Goal: Find specific page/section: Find specific page/section

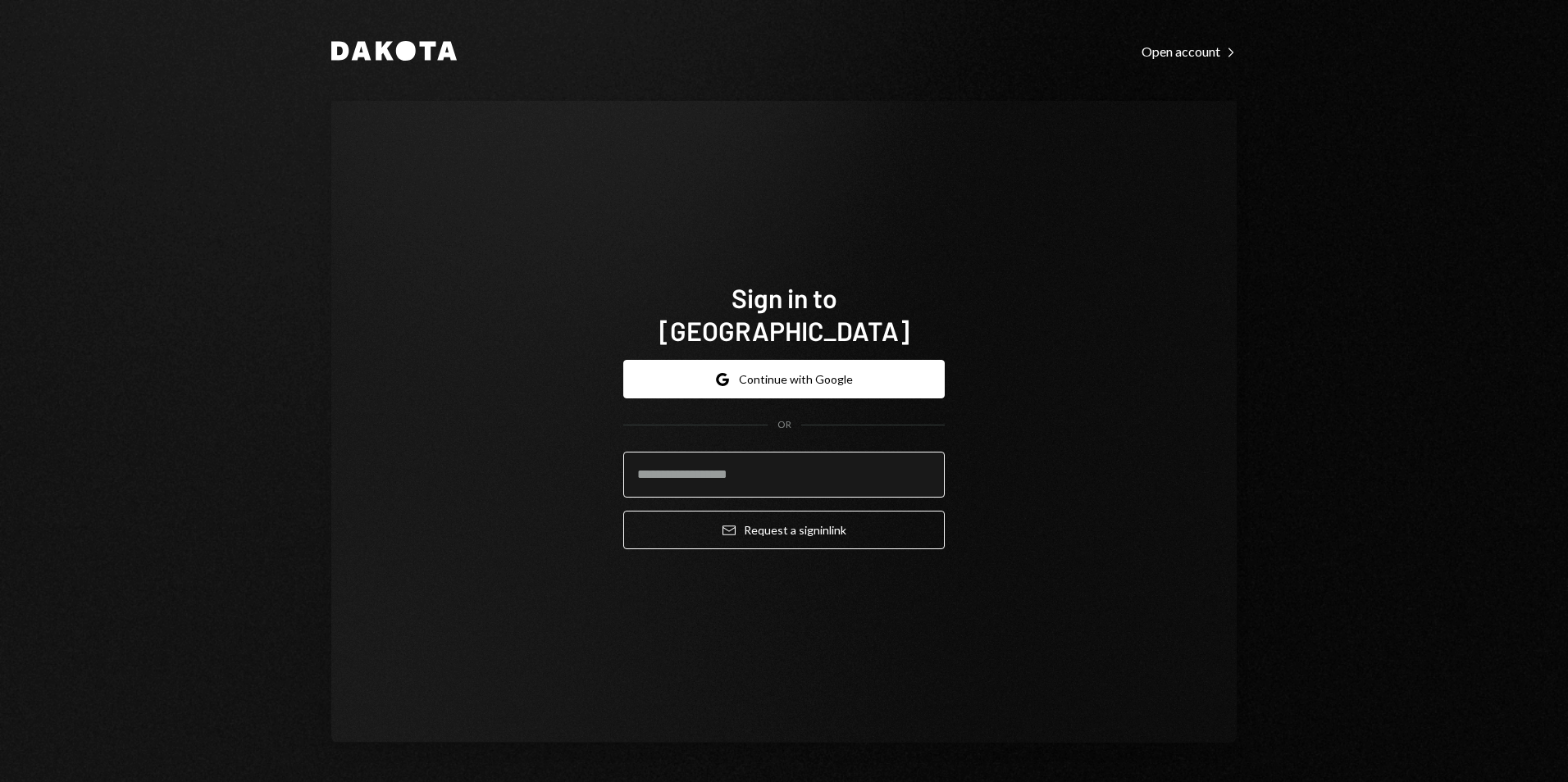
click at [771, 464] on input "email" at bounding box center [784, 475] width 322 height 46
type input "**********"
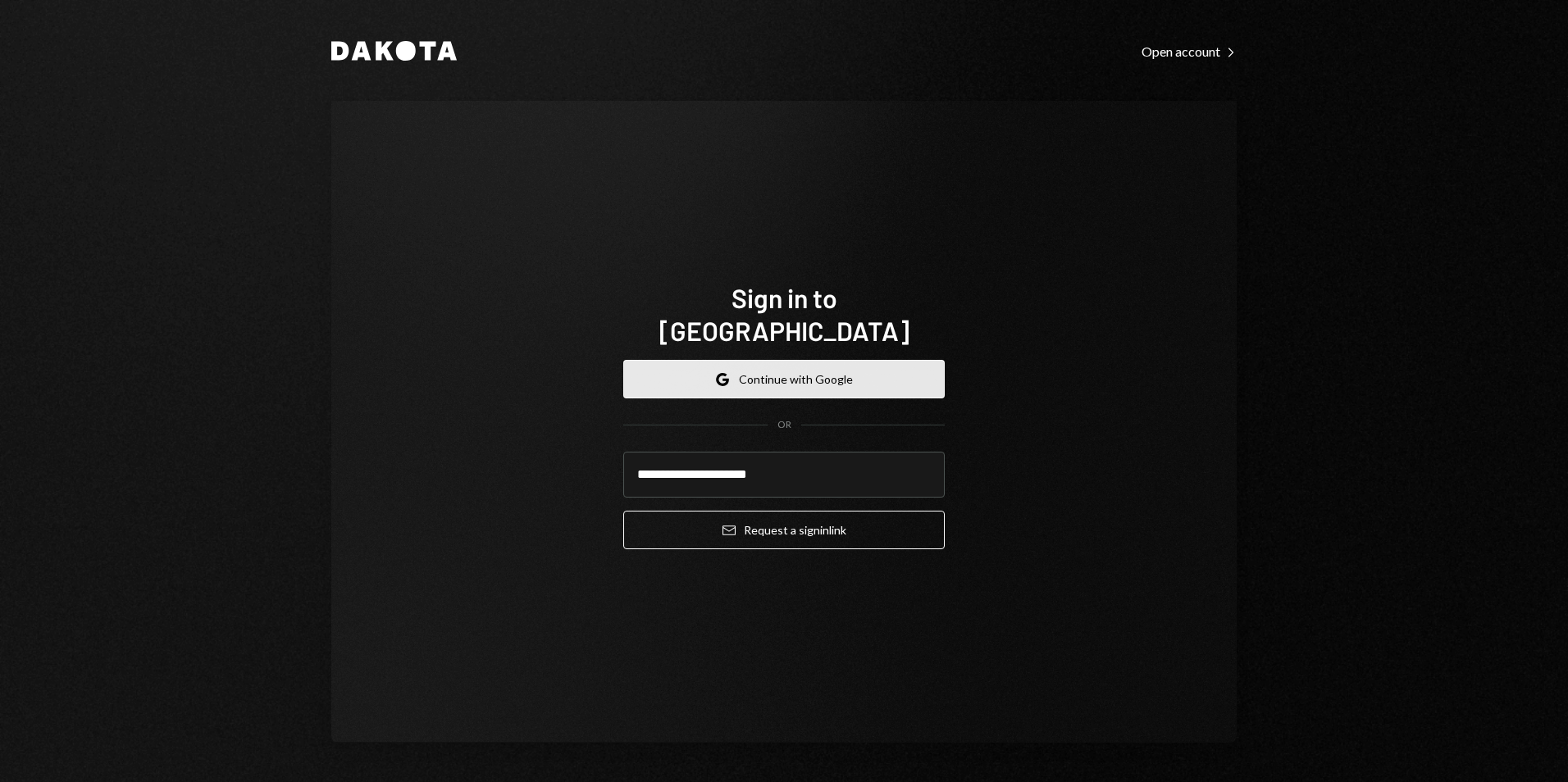
click at [823, 360] on button "Google Continue with Google" at bounding box center [784, 379] width 322 height 39
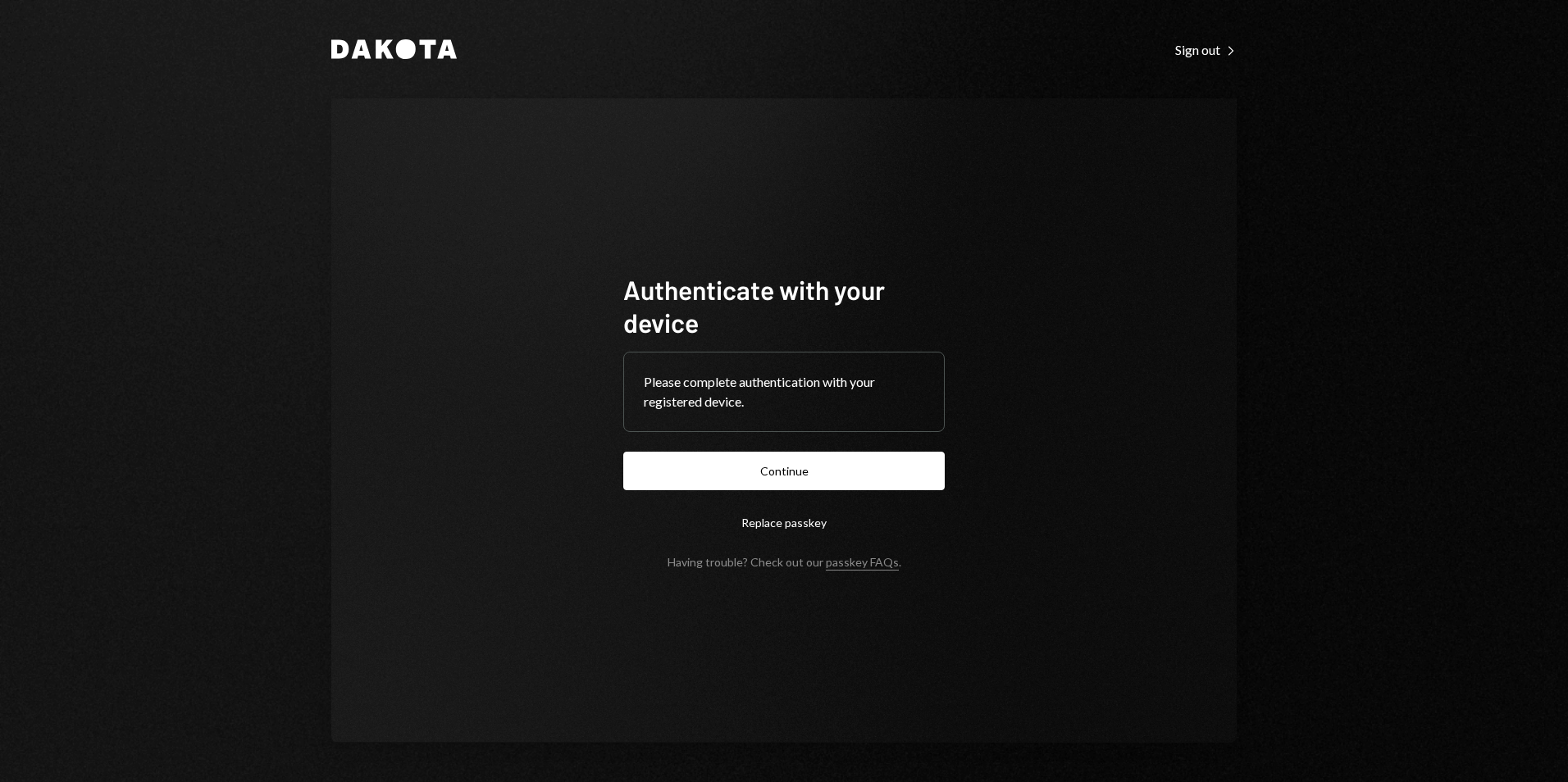
click at [803, 484] on button "Continue" at bounding box center [784, 471] width 322 height 39
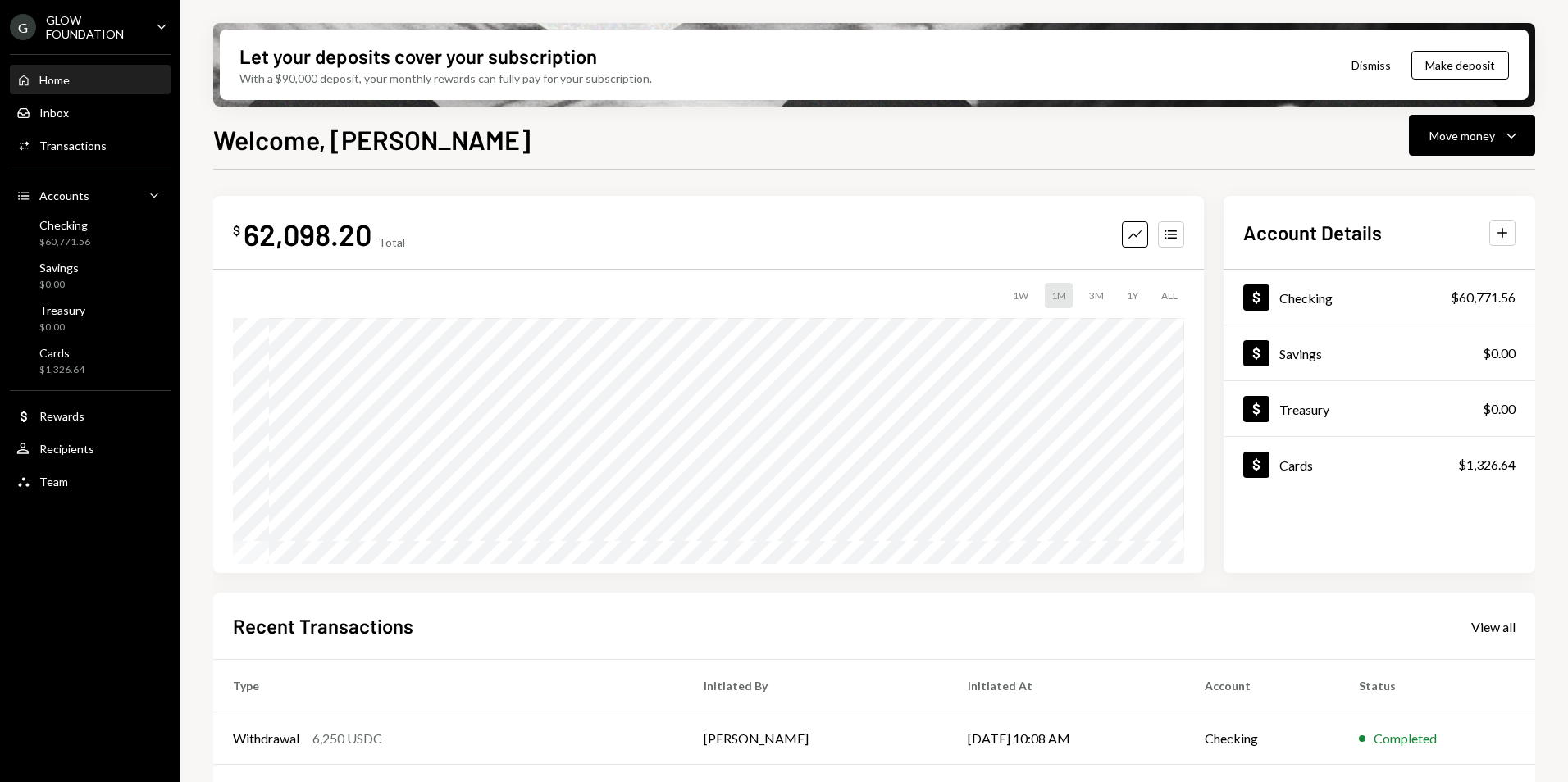
click at [161, 23] on icon "Caret Down" at bounding box center [161, 25] width 18 height 18
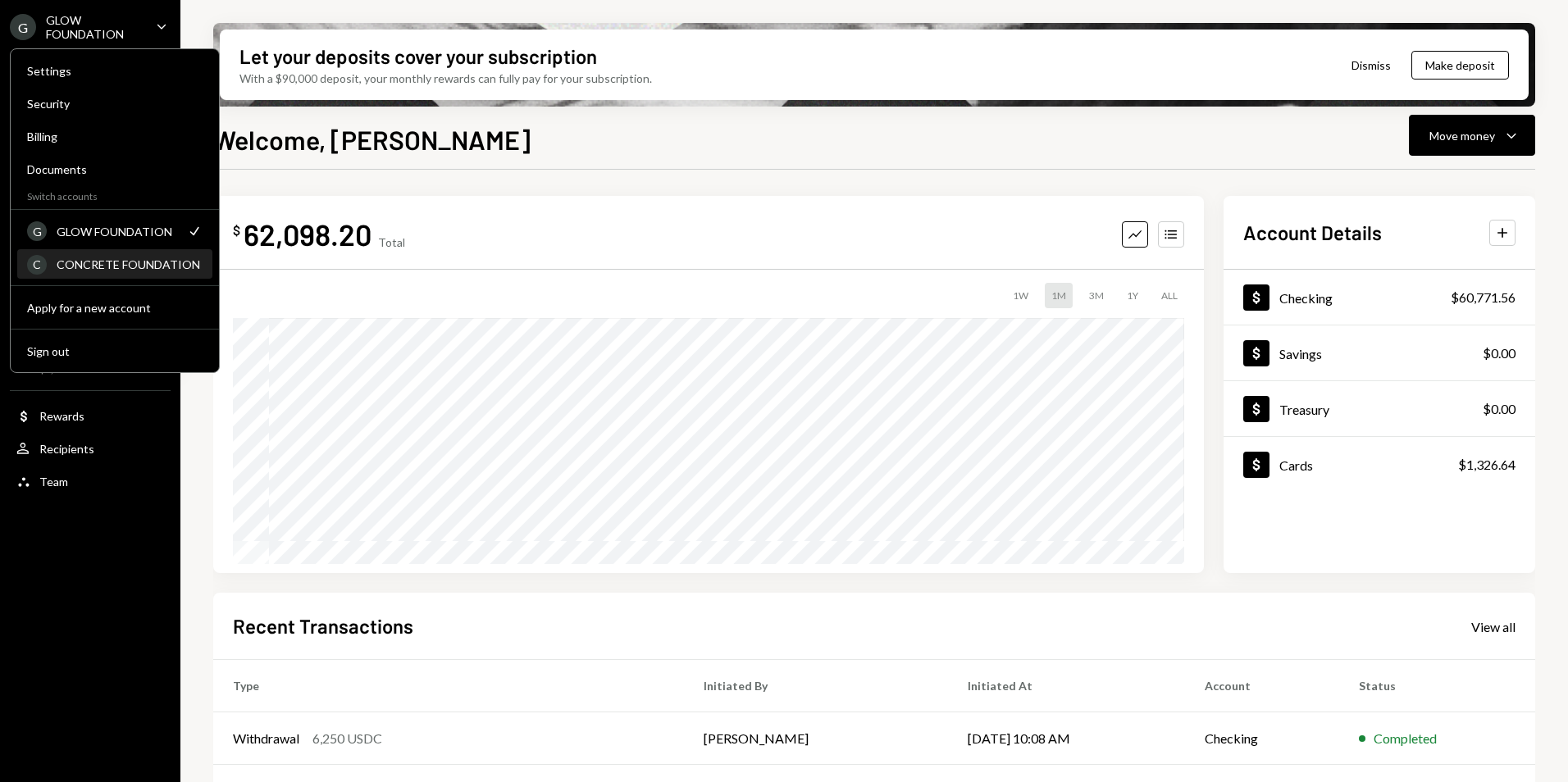
click at [102, 262] on div "CONCRETE FOUNDATION" at bounding box center [129, 264] width 146 height 14
